Goal: Connect with others: Go to known website

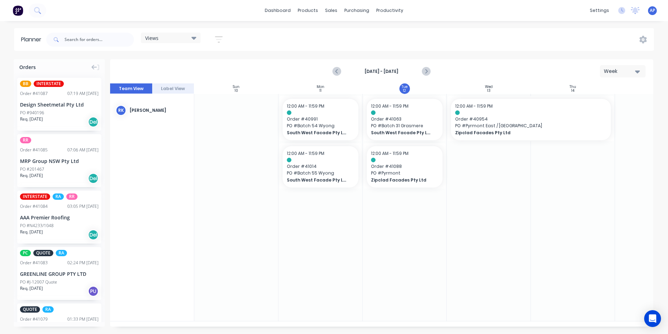
scroll to position [0, 7]
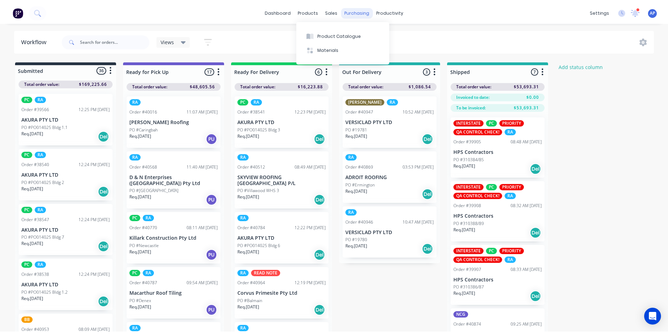
scroll to position [88, 0]
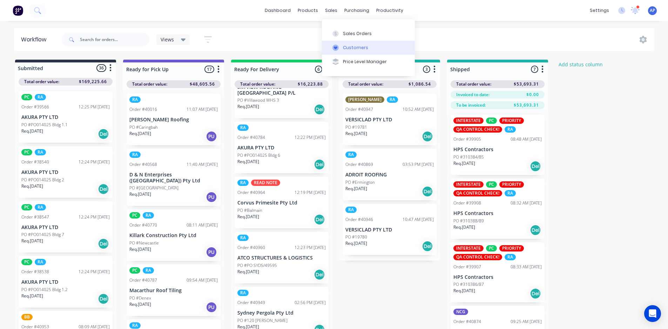
click at [348, 47] on div "Customers" at bounding box center [355, 48] width 25 height 6
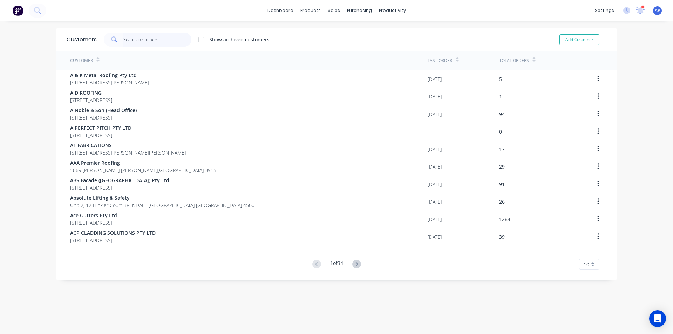
click at [150, 41] on input "text" at bounding box center [157, 40] width 68 height 14
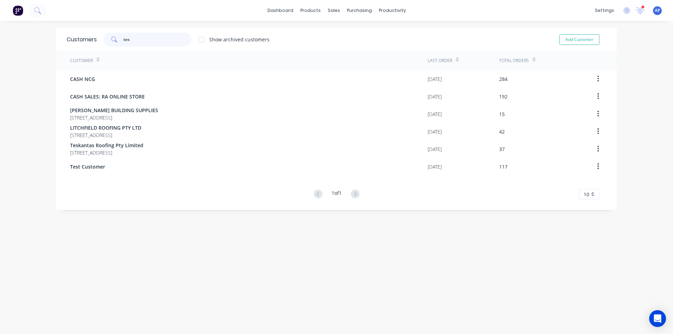
type input "test"
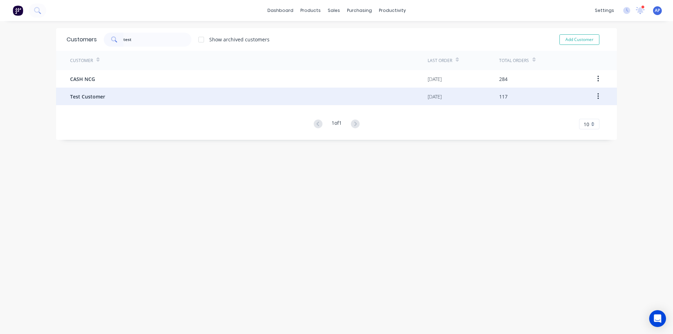
click at [124, 94] on div "Test Customer" at bounding box center [249, 97] width 358 height 18
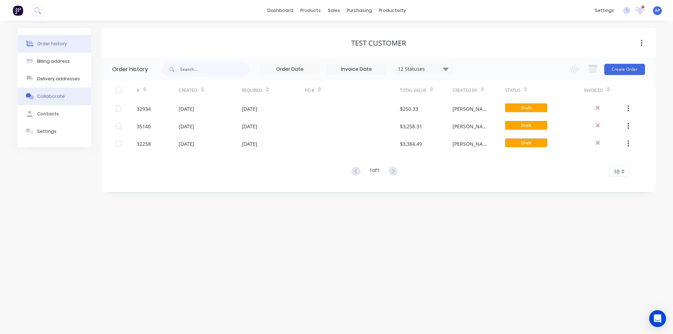
click at [53, 97] on div "Collaborate" at bounding box center [51, 96] width 28 height 6
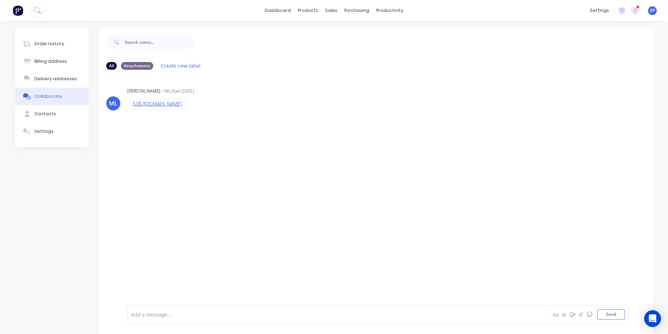
click at [182, 107] on link "[URL][DOMAIN_NAME]" at bounding box center [157, 103] width 49 height 7
